Goal: Information Seeking & Learning: Learn about a topic

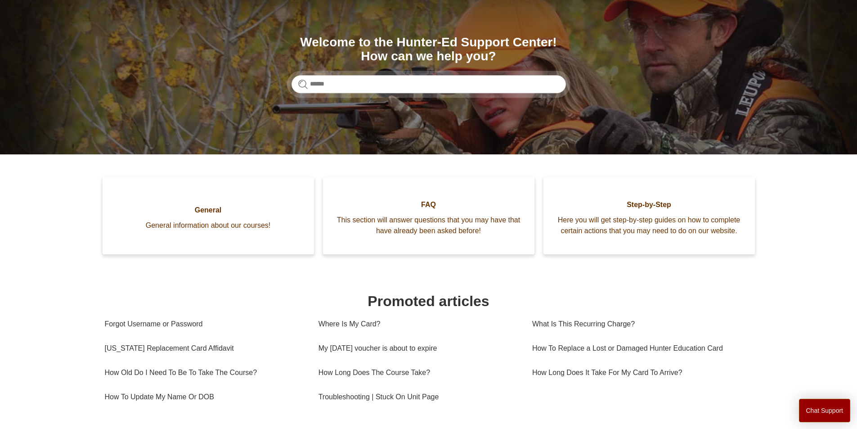
scroll to position [90, 0]
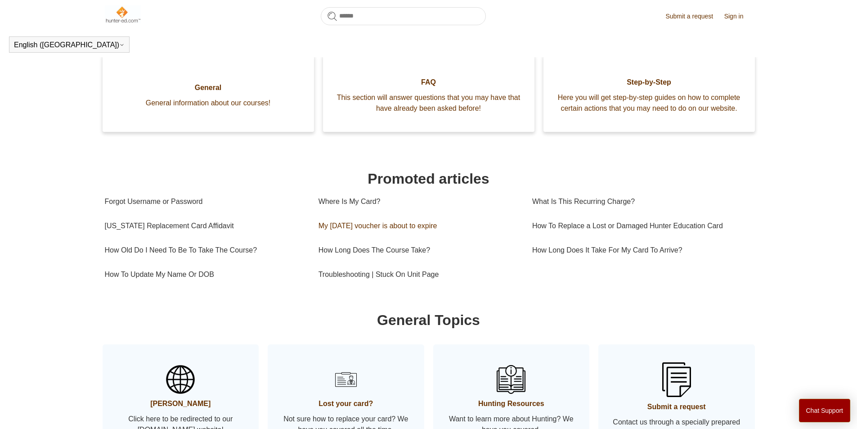
click at [383, 238] on link "My [DATE] voucher is about to expire" at bounding box center [419, 226] width 200 height 24
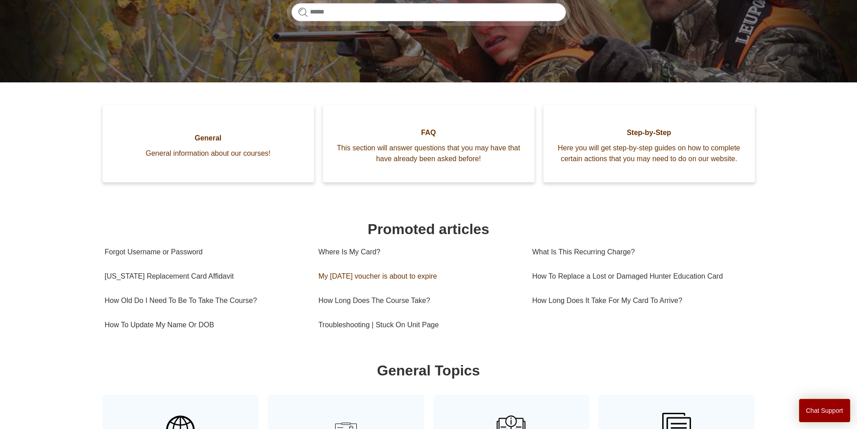
scroll to position [180, 0]
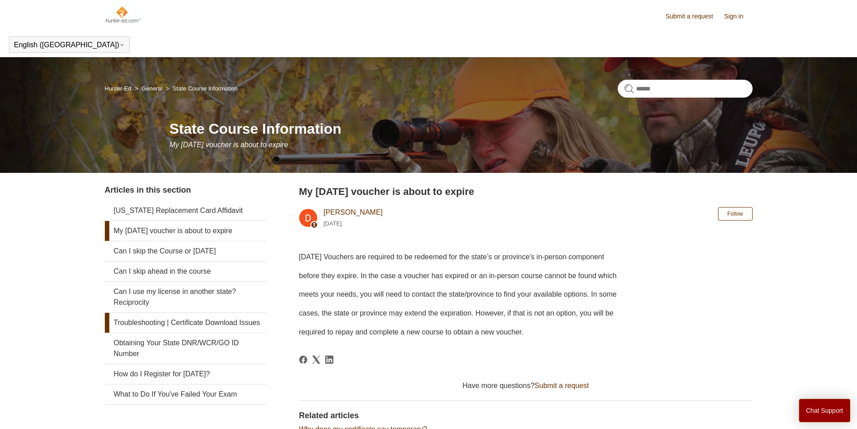
click at [208, 322] on link "Troubleshooting | Certificate Download Issues" at bounding box center [186, 323] width 162 height 20
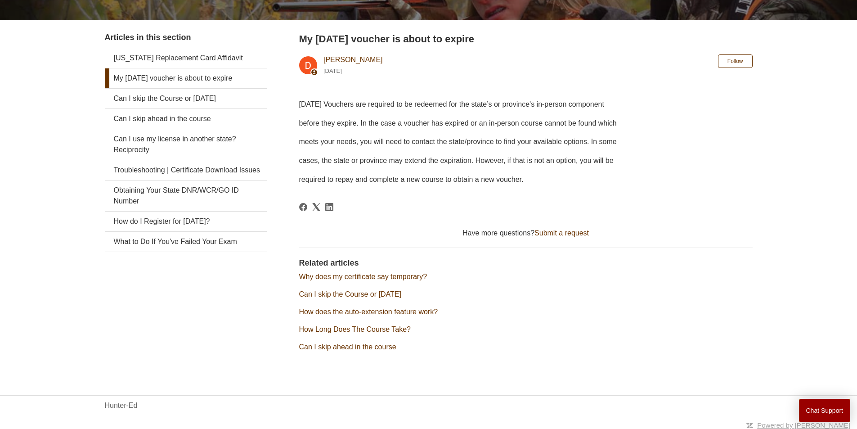
scroll to position [156, 0]
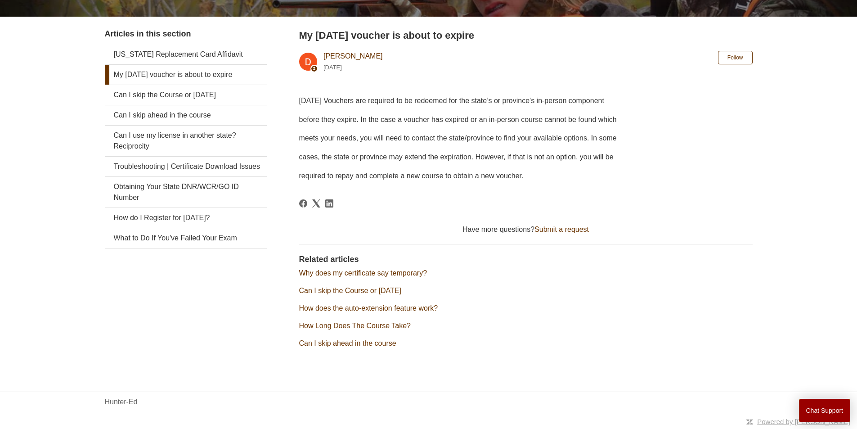
click at [367, 272] on link "Why does my certificate say temporary?" at bounding box center [363, 273] width 128 height 8
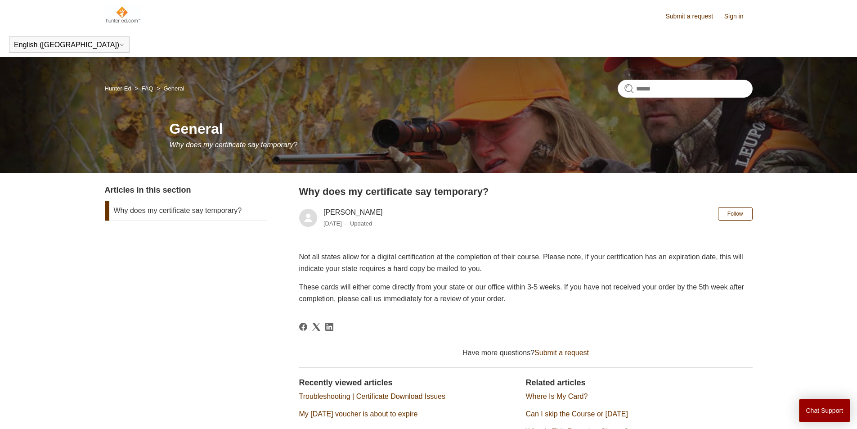
click at [115, 88] on link "Hunter-Ed" at bounding box center [118, 88] width 27 height 7
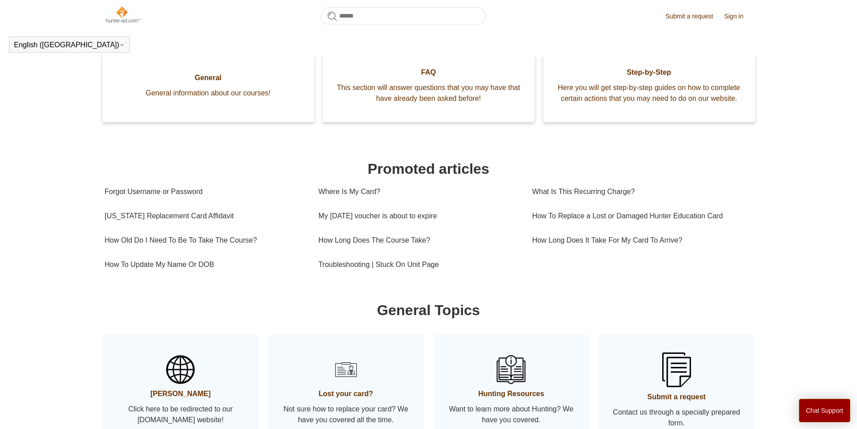
scroll to position [200, 0]
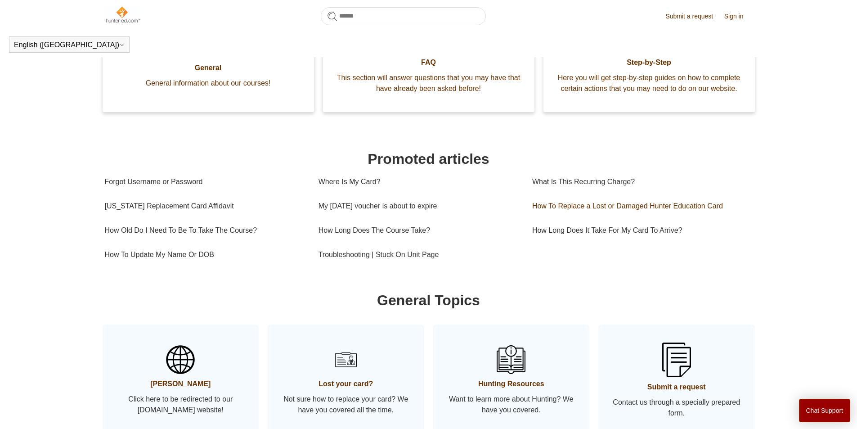
click at [655, 217] on link "How To Replace a Lost or Damaged Hunter Education Card" at bounding box center [639, 206] width 214 height 24
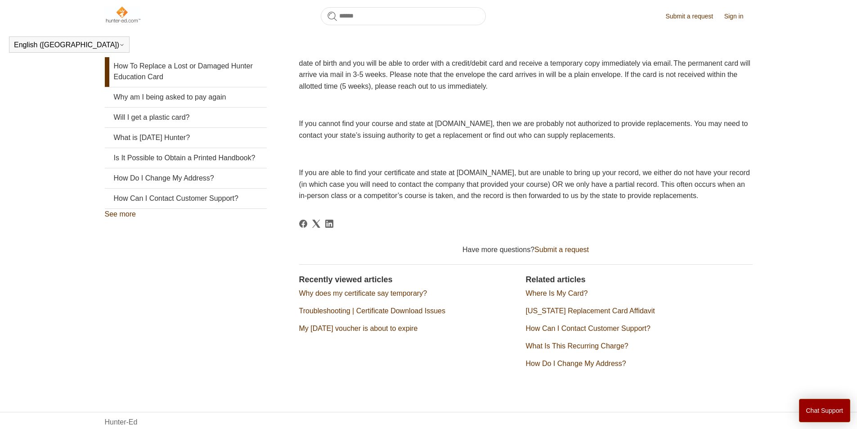
scroll to position [155, 0]
